Goal: Task Accomplishment & Management: Use online tool/utility

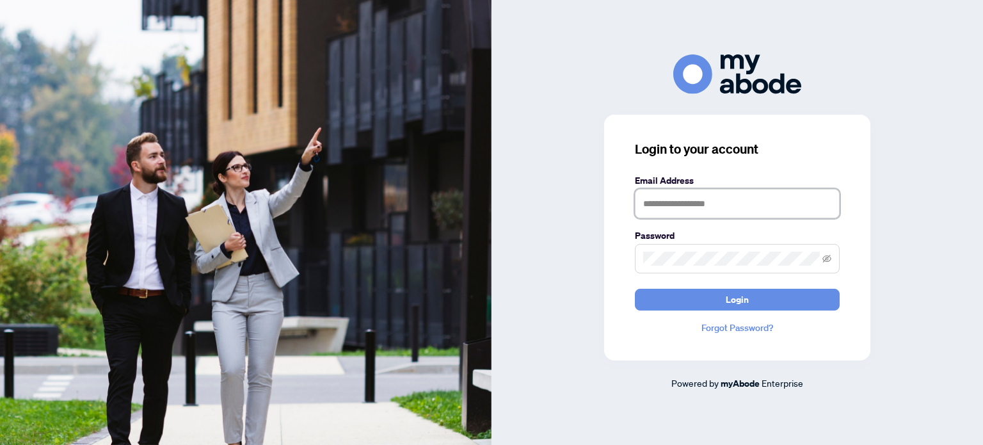
click at [740, 210] on input "text" at bounding box center [737, 203] width 205 height 29
type input "**********"
click at [635, 289] on button "Login" at bounding box center [737, 300] width 205 height 22
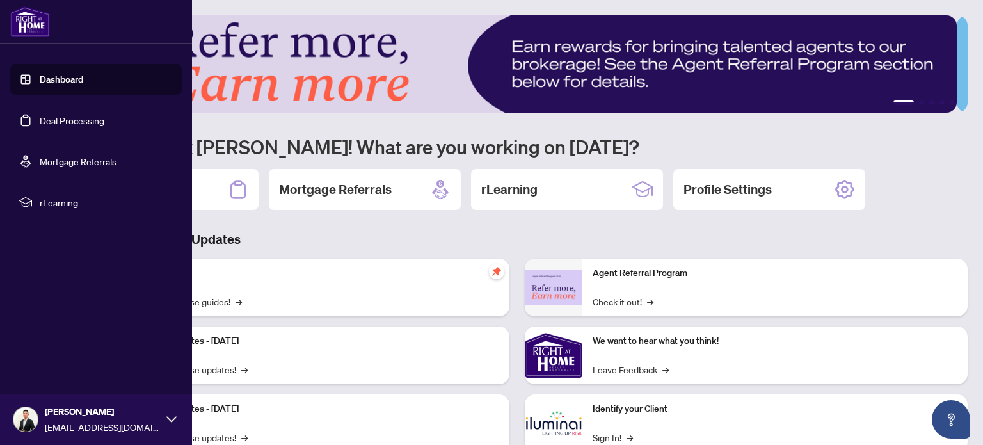
click at [63, 122] on link "Deal Processing" at bounding box center [72, 121] width 65 height 12
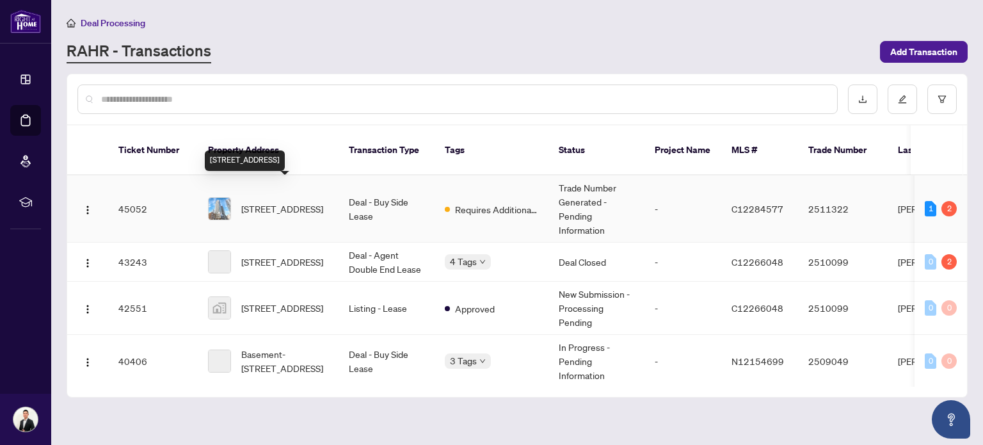
click at [264, 202] on span "[STREET_ADDRESS]" at bounding box center [282, 209] width 82 height 14
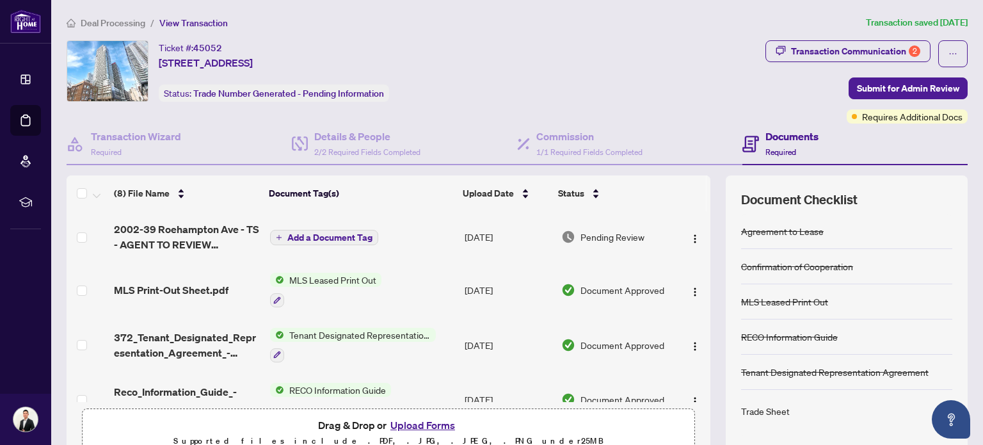
click at [422, 422] on button "Upload Forms" at bounding box center [422, 424] width 72 height 17
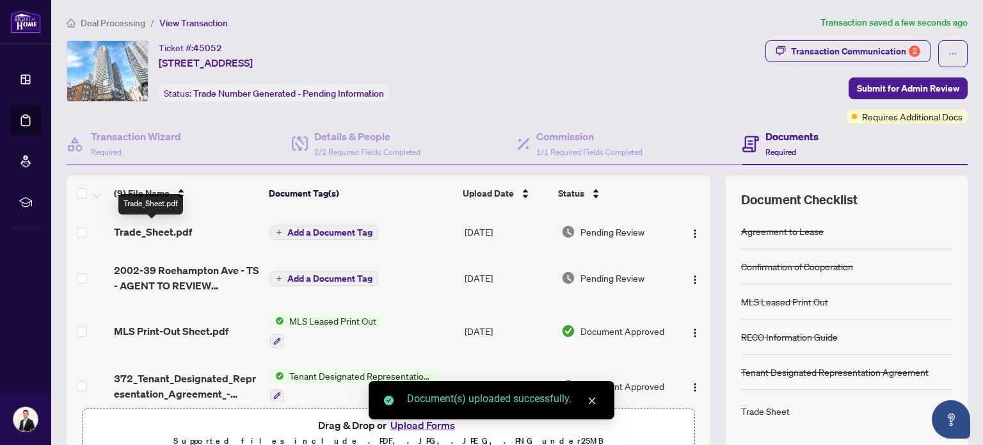
click at [169, 234] on span "Trade_Sheet.pdf" at bounding box center [153, 231] width 78 height 15
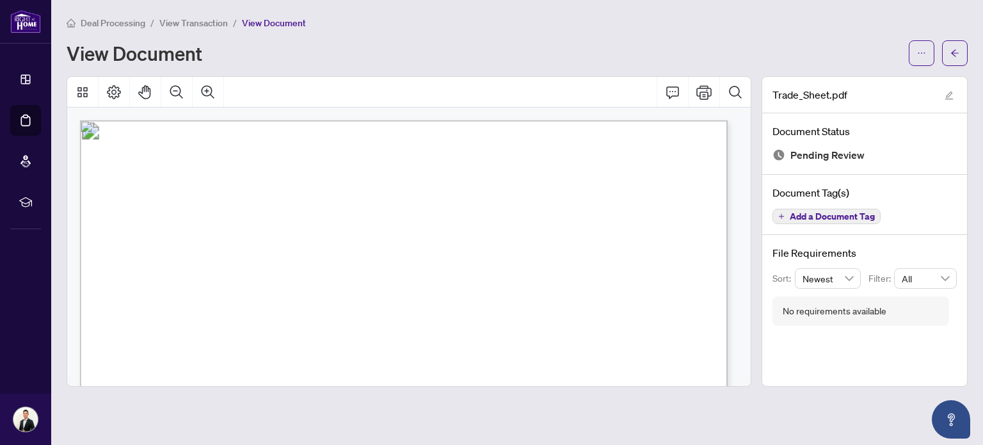
click at [336, 50] on div "View Document" at bounding box center [484, 53] width 834 height 20
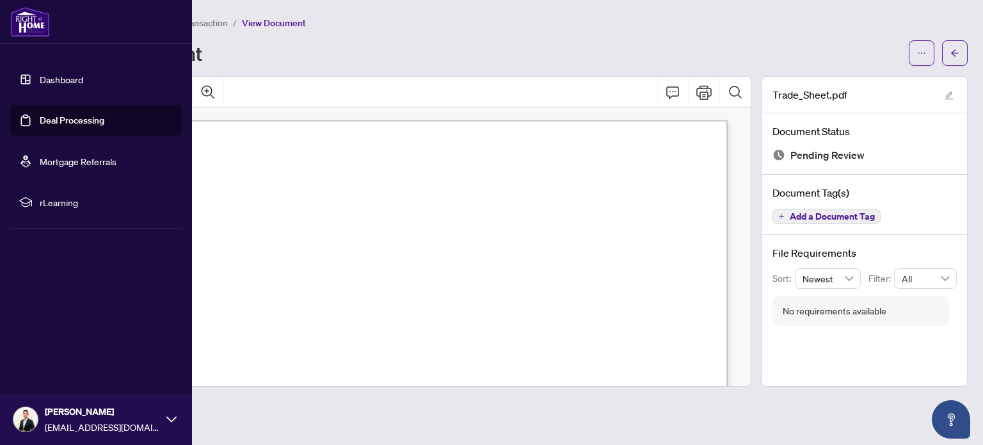
click at [164, 421] on div "[PERSON_NAME] [EMAIL_ADDRESS][DOMAIN_NAME]" at bounding box center [96, 418] width 192 height 51
click at [67, 344] on button "Logout" at bounding box center [95, 343] width 171 height 22
click at [44, 347] on span "Logout" at bounding box center [51, 343] width 29 height 20
